Goal: Transaction & Acquisition: Purchase product/service

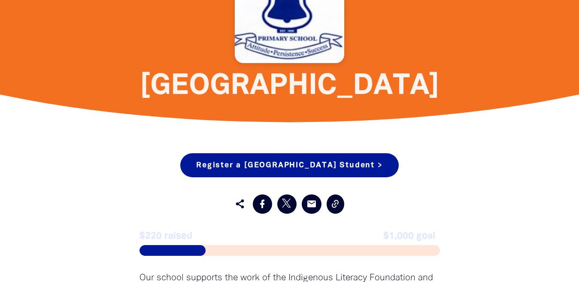
scroll to position [377, 0]
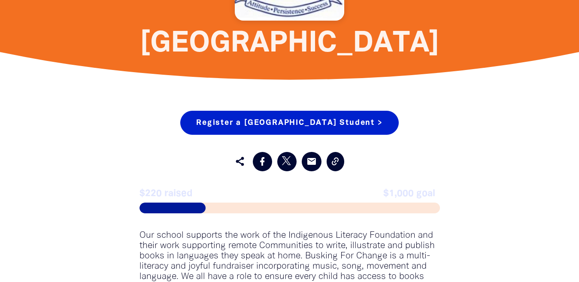
click at [225, 121] on link "Register a [GEOGRAPHIC_DATA] Student >" at bounding box center [289, 123] width 218 height 24
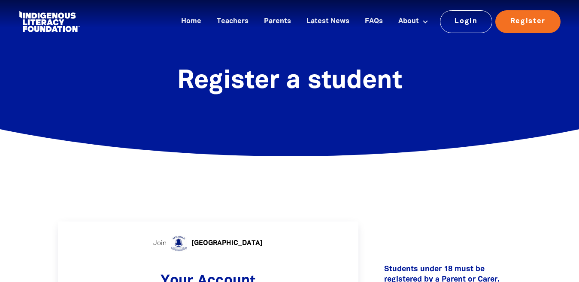
select select "AU"
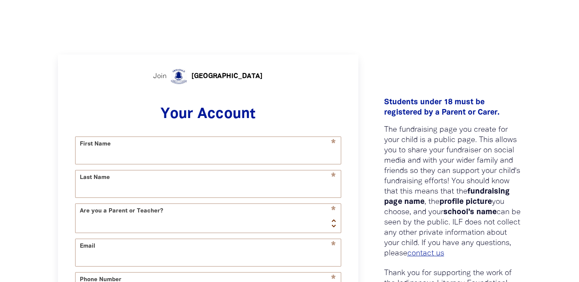
scroll to position [169, 0]
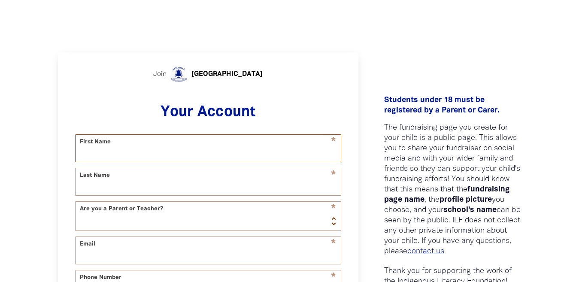
click at [201, 150] on input "First Name" at bounding box center [208, 148] width 265 height 27
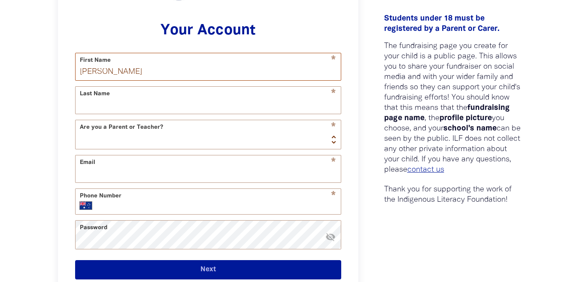
scroll to position [254, 0]
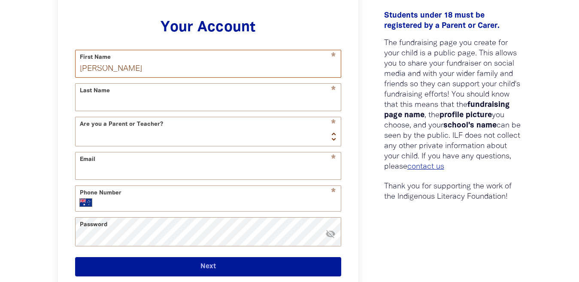
type input "[PERSON_NAME]"
click at [161, 131] on select "Teacher Parent" at bounding box center [208, 131] width 265 height 29
select select "parent"
click at [76, 119] on select "Teacher Parent" at bounding box center [208, 131] width 265 height 29
click at [145, 109] on input "Last Name" at bounding box center [208, 97] width 265 height 27
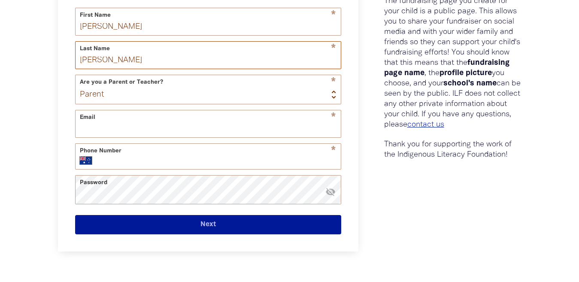
scroll to position [296, 0]
type input "[PERSON_NAME]"
click at [145, 123] on input "Email" at bounding box center [208, 123] width 265 height 27
type input "[EMAIL_ADDRESS][DOMAIN_NAME]"
click at [153, 170] on div "* Phone Number International [GEOGRAPHIC_DATA] [GEOGRAPHIC_DATA] [GEOGRAPHIC_DA…" at bounding box center [208, 156] width 266 height 26
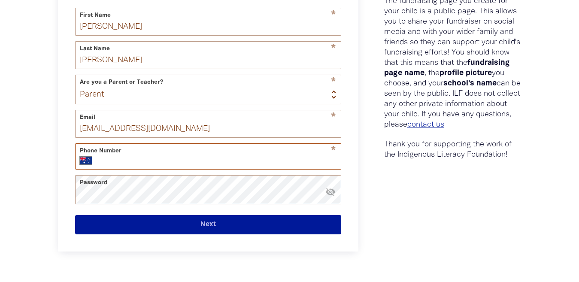
click at [156, 165] on input "Phone Number" at bounding box center [218, 160] width 237 height 9
type input "0421 846 929"
click at [180, 222] on button "Next" at bounding box center [208, 224] width 266 height 19
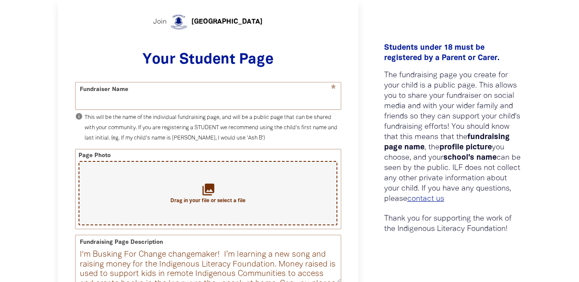
scroll to position [222, 0]
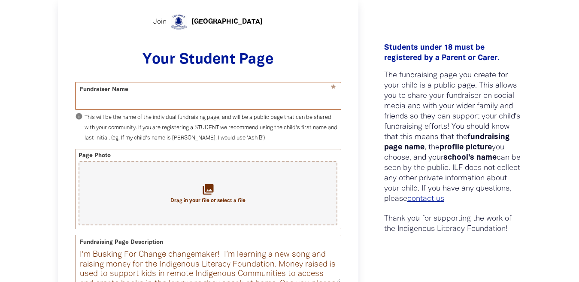
click at [138, 101] on input "Fundraiser Name" at bounding box center [208, 95] width 265 height 27
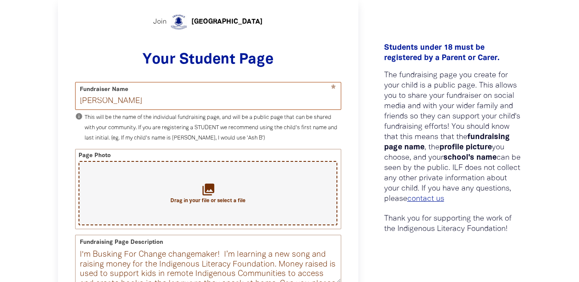
type input "[PERSON_NAME]"
click at [173, 191] on div "collections Drag in your file or select a file" at bounding box center [208, 193] width 258 height 64
click at [213, 189] on icon "collections" at bounding box center [208, 189] width 14 height 14
type input "C:\fakepath\3d printer.webp"
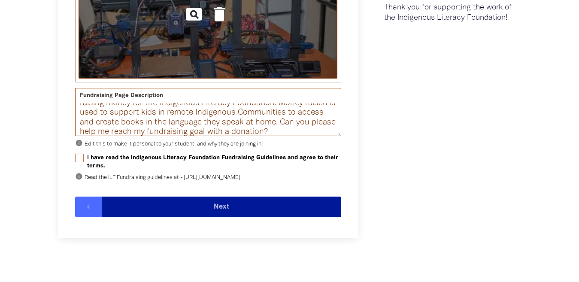
scroll to position [21, 0]
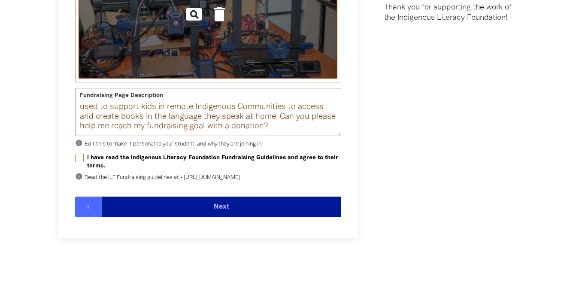
click at [82, 158] on input "I have read the Indigenous Literacy Foundation Fundraising Guidelines and agree…" at bounding box center [79, 158] width 9 height 9
checkbox input "true"
click at [216, 217] on button "Next" at bounding box center [222, 207] width 240 height 21
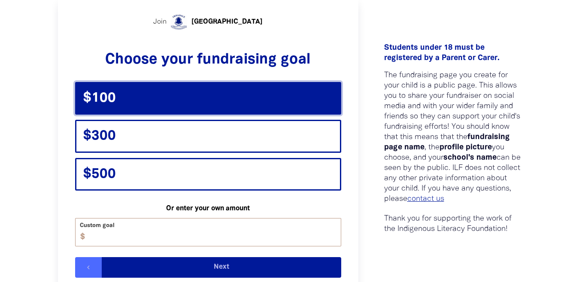
scroll to position [222, 0]
click at [180, 102] on span "$100" at bounding box center [133, 98] width 100 height 16
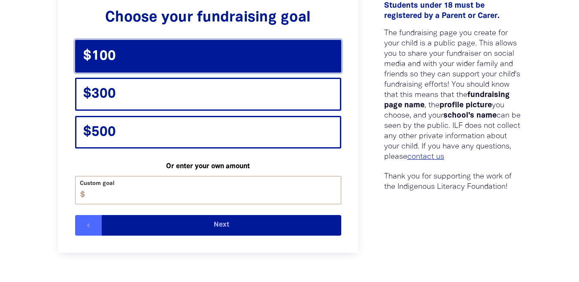
click at [217, 225] on button "Next" at bounding box center [222, 225] width 240 height 21
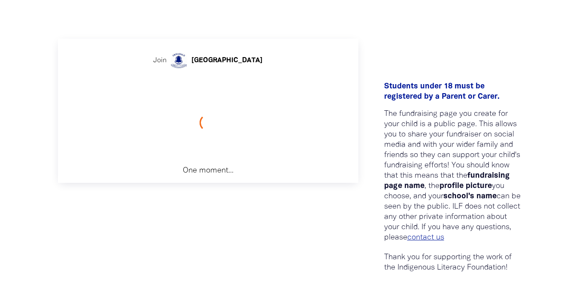
scroll to position [182, 0]
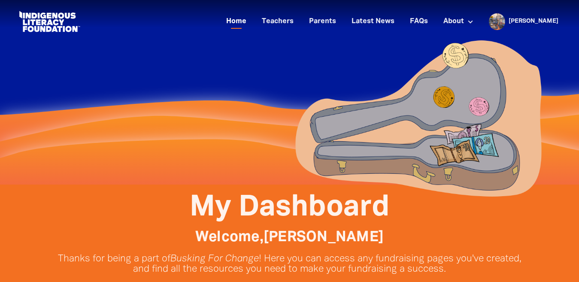
click at [252, 17] on link "Home" at bounding box center [236, 22] width 30 height 14
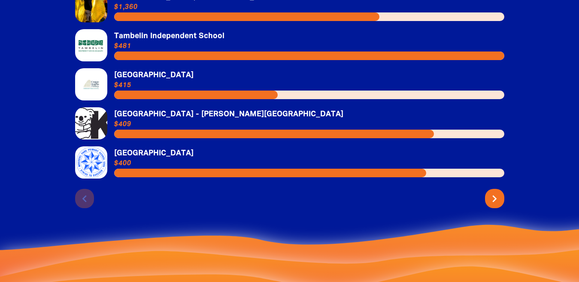
scroll to position [1904, 0]
click at [493, 206] on icon "chevron_right" at bounding box center [496, 199] width 14 height 14
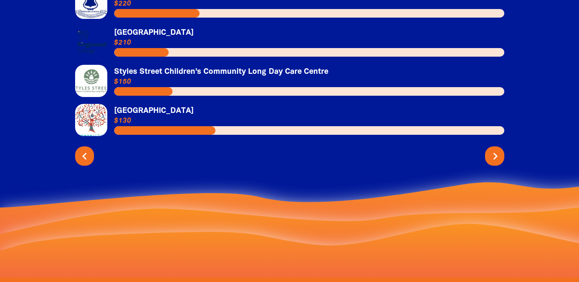
scroll to position [1946, 0]
click at [495, 163] on icon "chevron_right" at bounding box center [496, 156] width 14 height 14
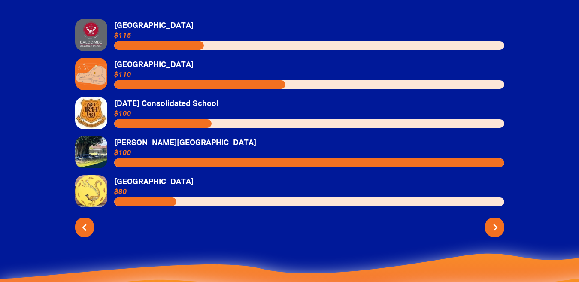
scroll to position [1872, 0]
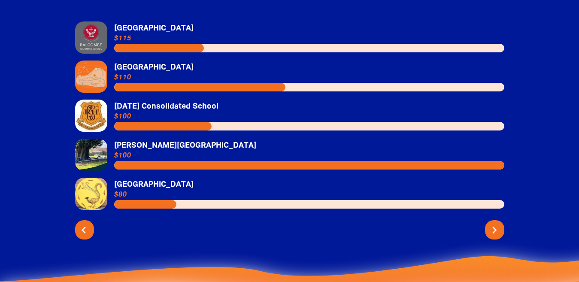
click at [87, 237] on icon "chevron_left" at bounding box center [84, 230] width 14 height 14
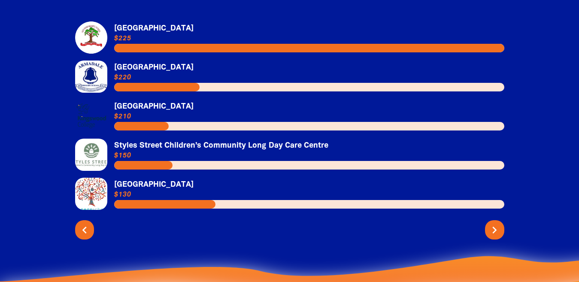
click at [101, 86] on link "Link to [GEOGRAPHIC_DATA]" at bounding box center [289, 77] width 429 height 32
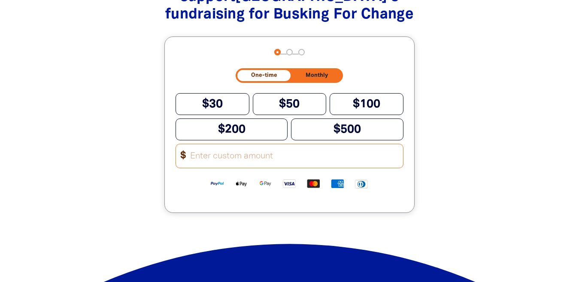
scroll to position [1015, 0]
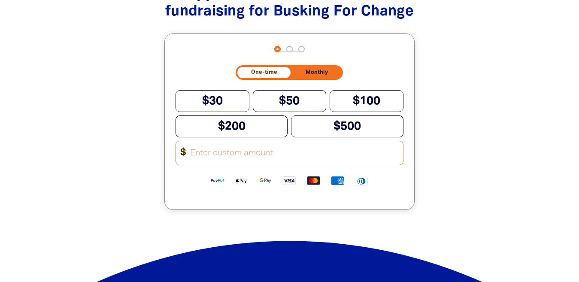
click at [241, 165] on input "Other Amount" at bounding box center [294, 153] width 218 height 24
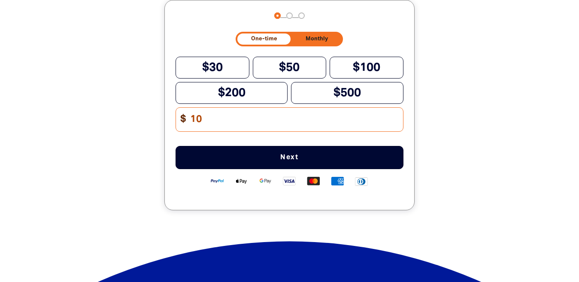
scroll to position [1049, 0]
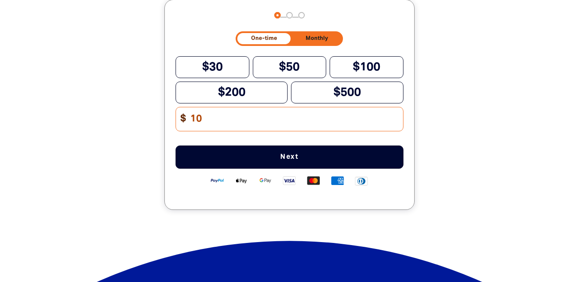
type input "10"
click at [270, 161] on span "Next" at bounding box center [290, 157] width 200 height 7
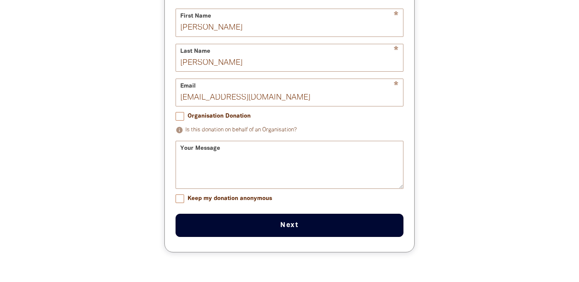
scroll to position [1119, 0]
click at [270, 167] on textarea "Your Message" at bounding box center [289, 172] width 227 height 32
type textarea ":}"
click at [274, 228] on button "Next chevron_right" at bounding box center [290, 225] width 228 height 23
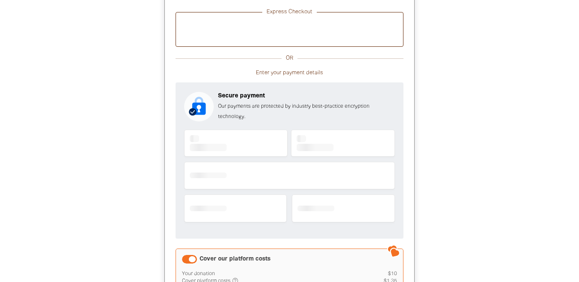
scroll to position [1136, 0]
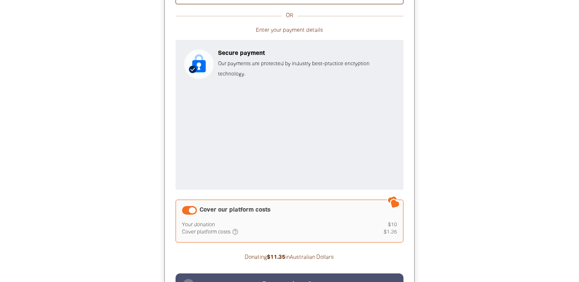
click at [188, 215] on div "Cover our platform costs" at bounding box center [189, 210] width 15 height 9
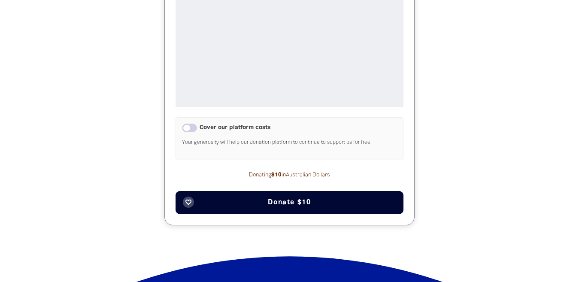
scroll to position [1221, 0]
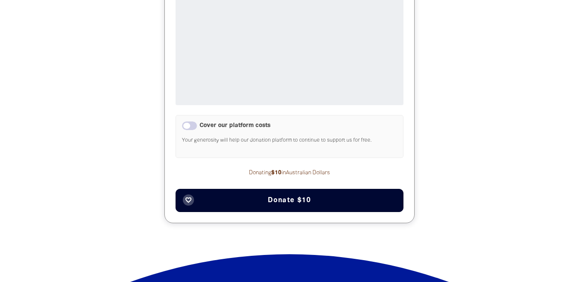
click at [268, 198] on button "favorite_border Donate $10" at bounding box center [290, 200] width 228 height 23
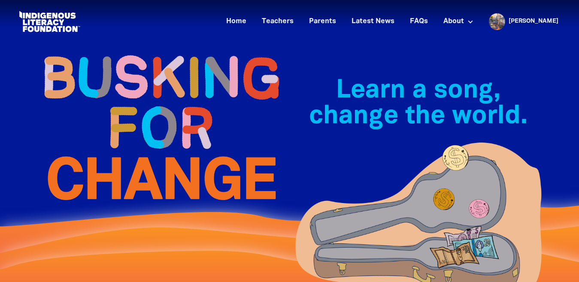
scroll to position [0, 0]
click at [252, 20] on link "Home" at bounding box center [236, 22] width 30 height 14
